Goal: Check status

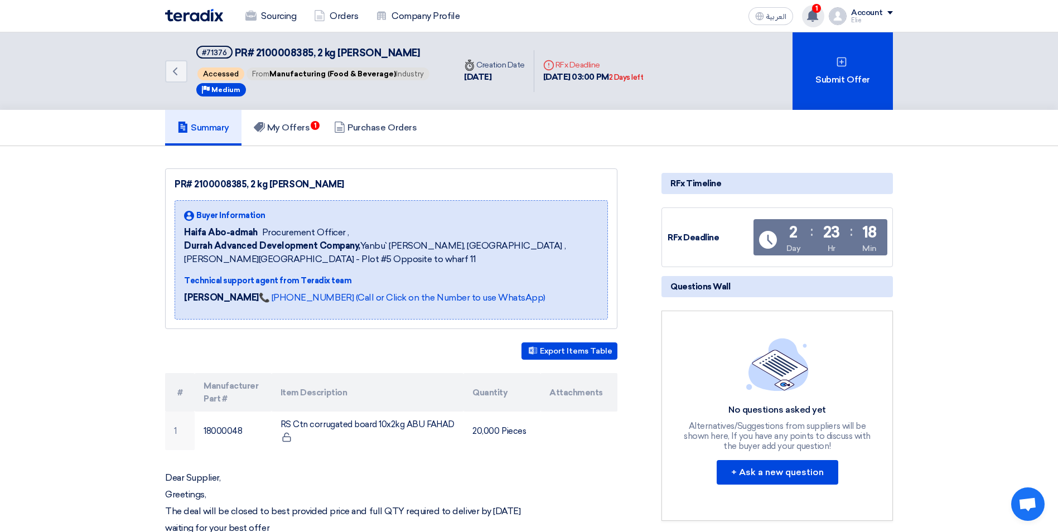
click at [809, 18] on icon at bounding box center [812, 15] width 12 height 12
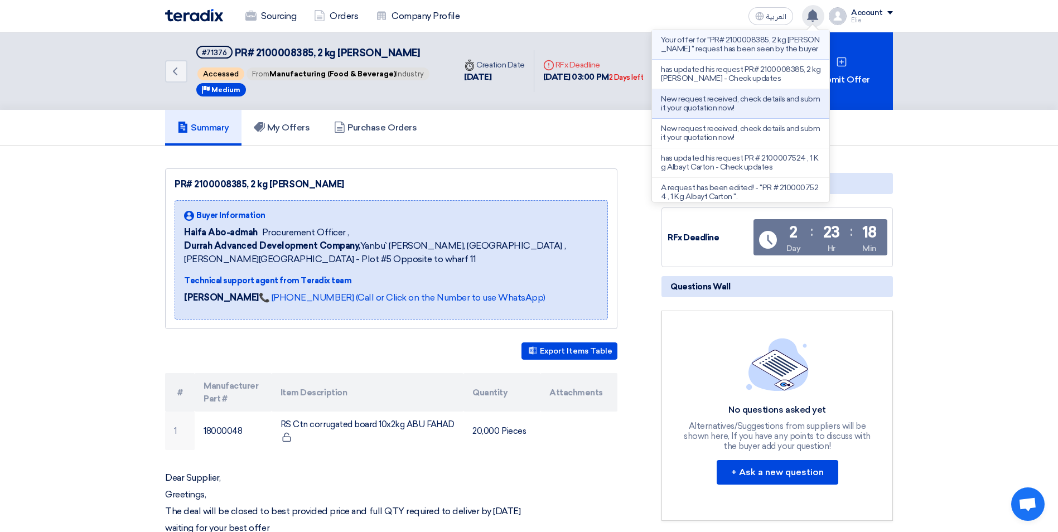
click at [710, 53] on p "Your offer for "PR# 2100008385, 2 kg [PERSON_NAME] " request has been seen by t…" at bounding box center [740, 45] width 159 height 18
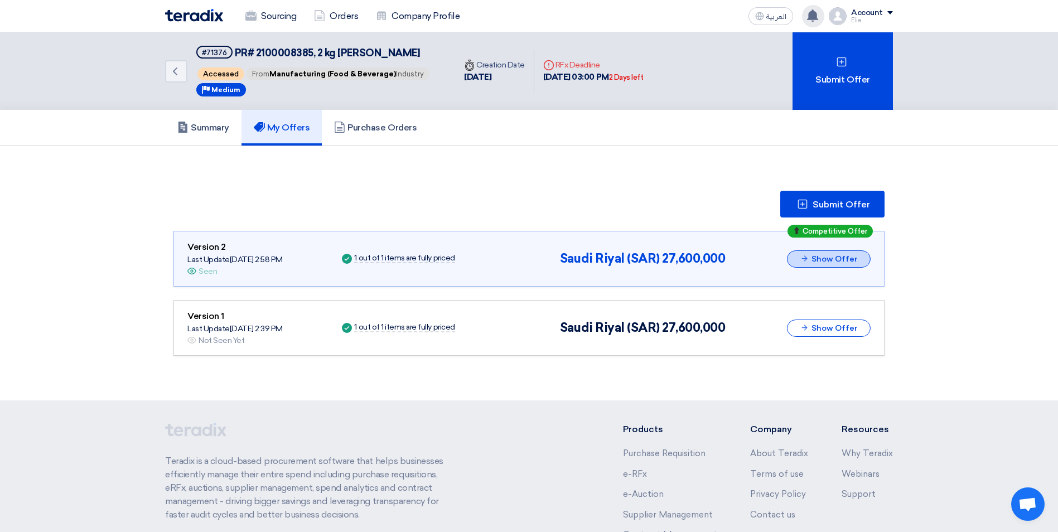
click at [830, 266] on button "Show Offer" at bounding box center [829, 258] width 84 height 17
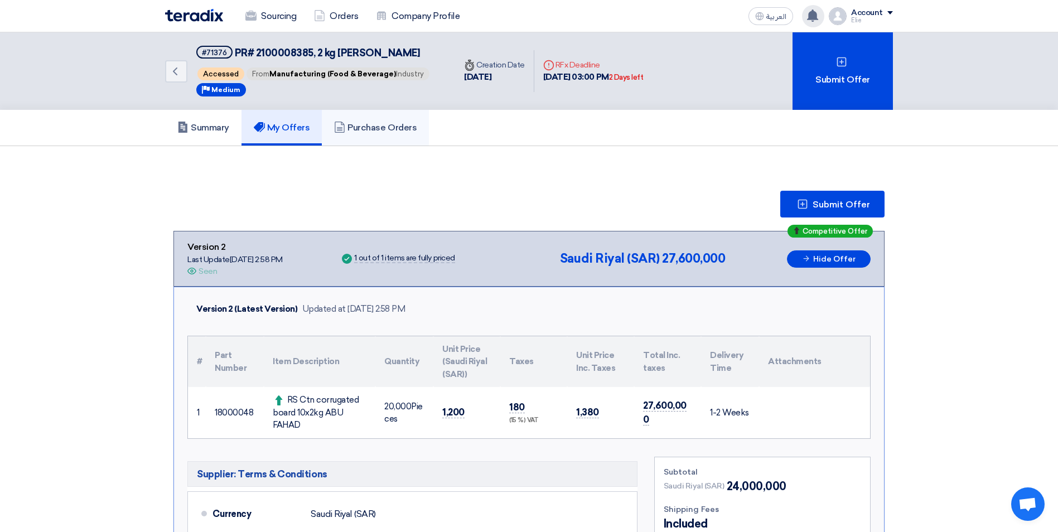
click at [364, 127] on h5 "Purchase Orders" at bounding box center [375, 127] width 83 height 11
drag, startPoint x: 633, startPoint y: 75, endPoint x: 555, endPoint y: 63, distance: 78.4
click at [555, 63] on div "Deadline RFx Deadline [DATE] 03:00 PM 2 Days left" at bounding box center [593, 71] width 118 height 42
click at [820, 14] on div "1 Your offer for "PR# 2100008385, 2 kg [PERSON_NAME] " is now Not-competitive 1…" at bounding box center [813, 16] width 22 height 22
click at [386, 128] on h5 "Purchase Orders" at bounding box center [375, 127] width 83 height 11
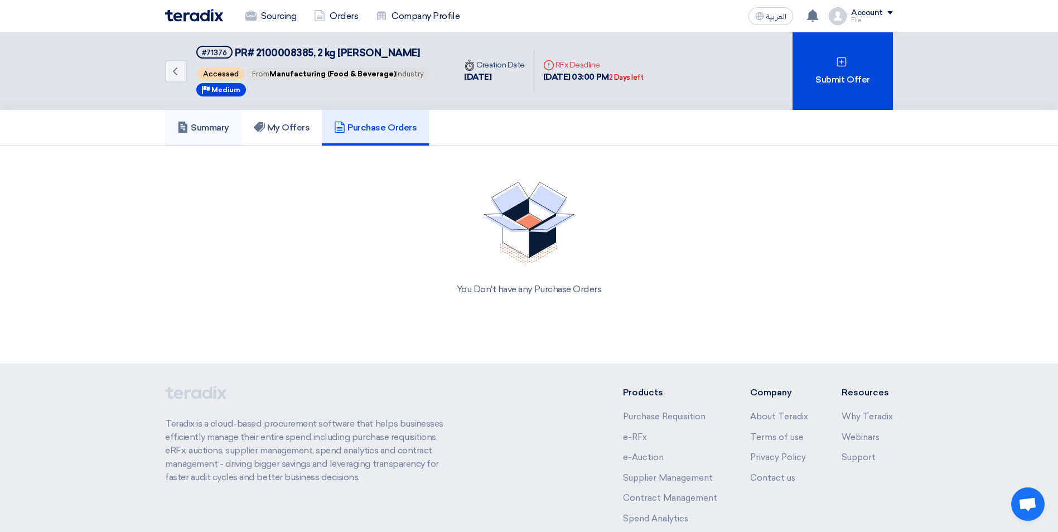
click at [184, 123] on use at bounding box center [182, 127] width 9 height 11
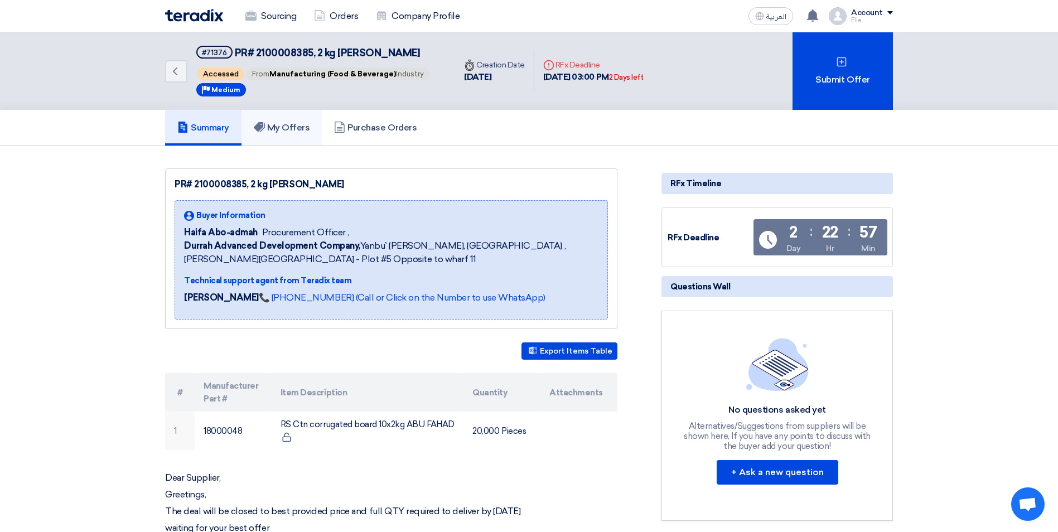
click at [261, 115] on link "My Offers" at bounding box center [281, 128] width 81 height 36
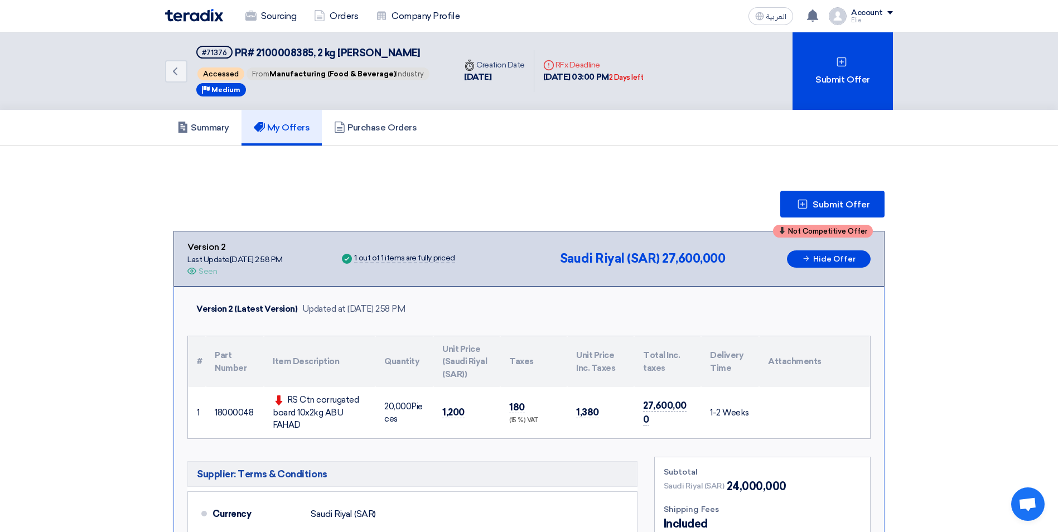
drag, startPoint x: 737, startPoint y: 257, endPoint x: 176, endPoint y: 250, distance: 561.0
click at [176, 250] on div "Not Competitive Offer Version 2 Last Update 11 Sep 2025, 2:58 PM Offer is Seen …" at bounding box center [528, 259] width 711 height 56
drag, startPoint x: 176, startPoint y: 250, endPoint x: 281, endPoint y: 275, distance: 108.3
click at [302, 269] on div "Not Competitive Offer Version 2 Last Update 11 Sep 2025, 2:58 PM Offer is Seen …" at bounding box center [528, 258] width 683 height 37
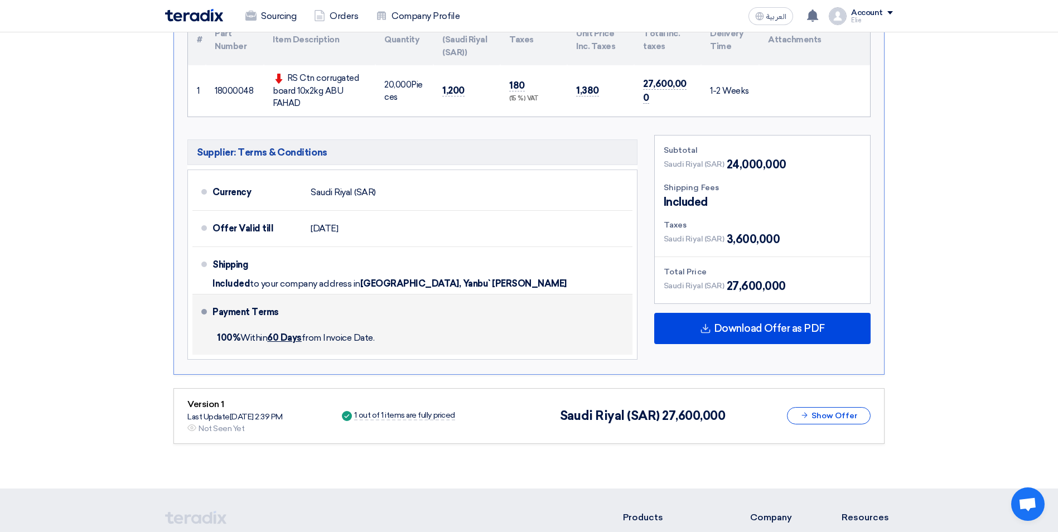
scroll to position [335, 0]
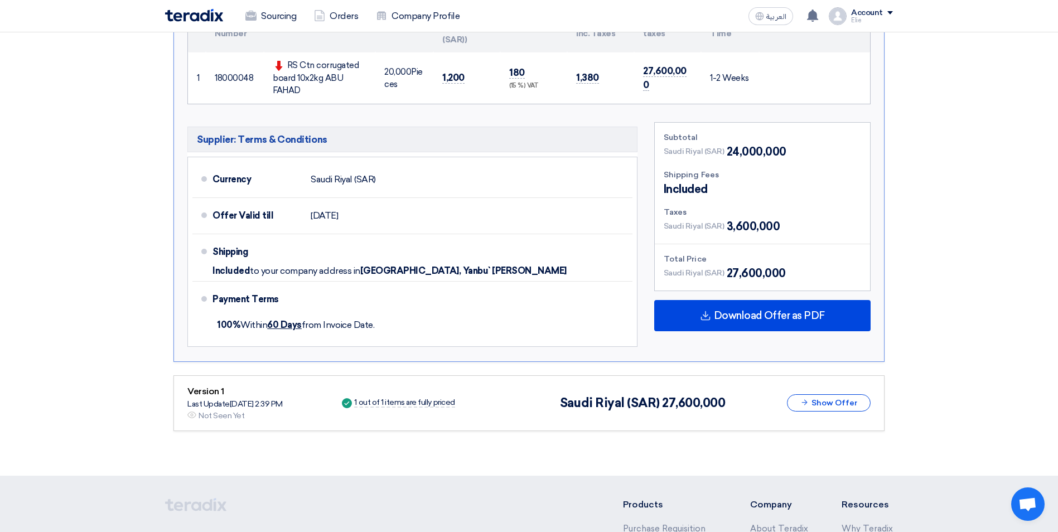
drag, startPoint x: 261, startPoint y: 415, endPoint x: 187, endPoint y: 389, distance: 78.7
click at [187, 389] on div "Version 1 Last Update 11 Sep 2025, 2:39 PM Offer is Seen Not Seen Yet Success 1…" at bounding box center [528, 403] width 711 height 56
drag, startPoint x: 187, startPoint y: 389, endPoint x: 263, endPoint y: 388, distance: 76.4
click at [263, 388] on div "Version 1" at bounding box center [234, 391] width 95 height 13
drag, startPoint x: 249, startPoint y: 419, endPoint x: 176, endPoint y: 395, distance: 76.9
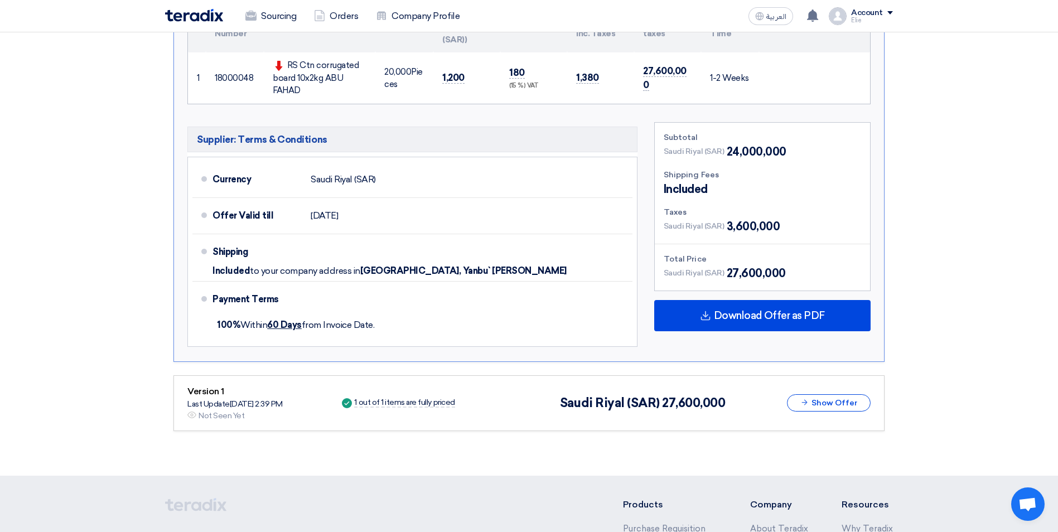
click at [176, 395] on div "Version 1 Last Update 11 Sep 2025, 2:39 PM Offer is Seen Not Seen Yet Success 1…" at bounding box center [528, 403] width 711 height 56
drag, startPoint x: 176, startPoint y: 395, endPoint x: 262, endPoint y: 385, distance: 86.5
click at [262, 385] on div "Version 1" at bounding box center [234, 391] width 95 height 13
